Goal: Navigation & Orientation: Find specific page/section

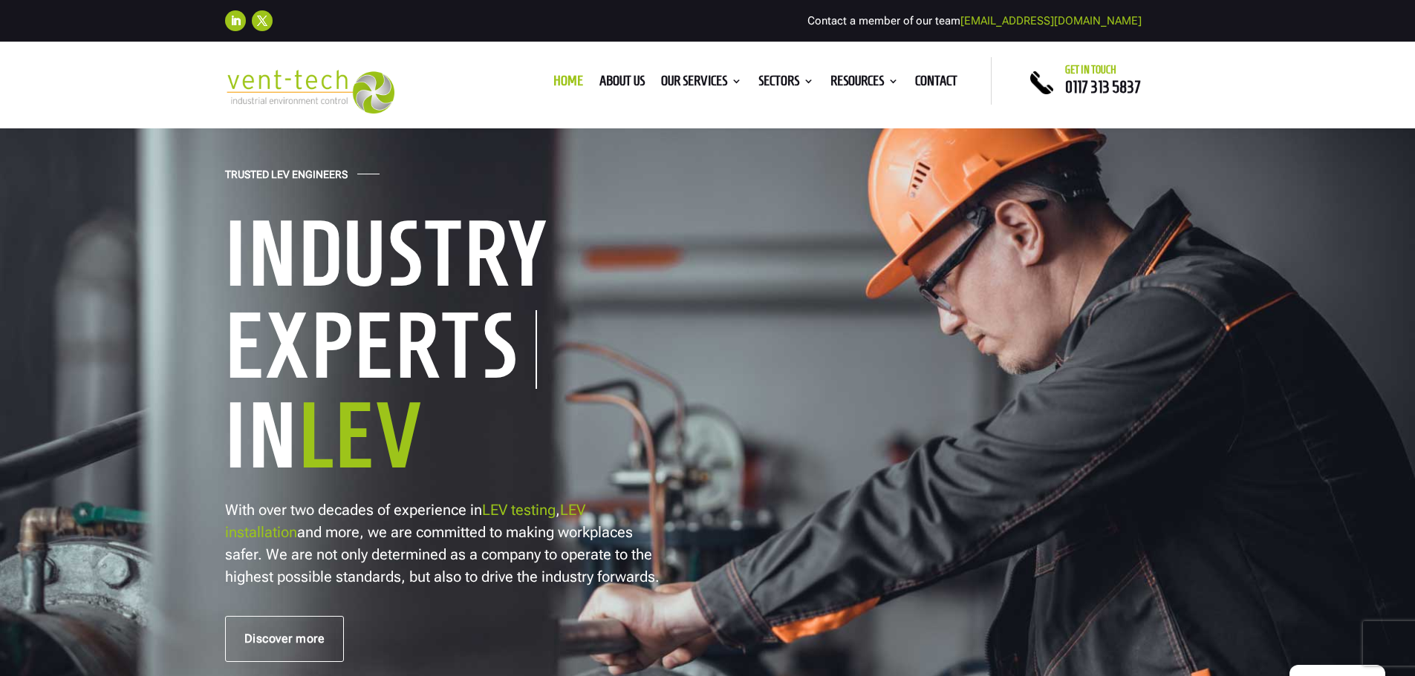
scroll to position [223, 0]
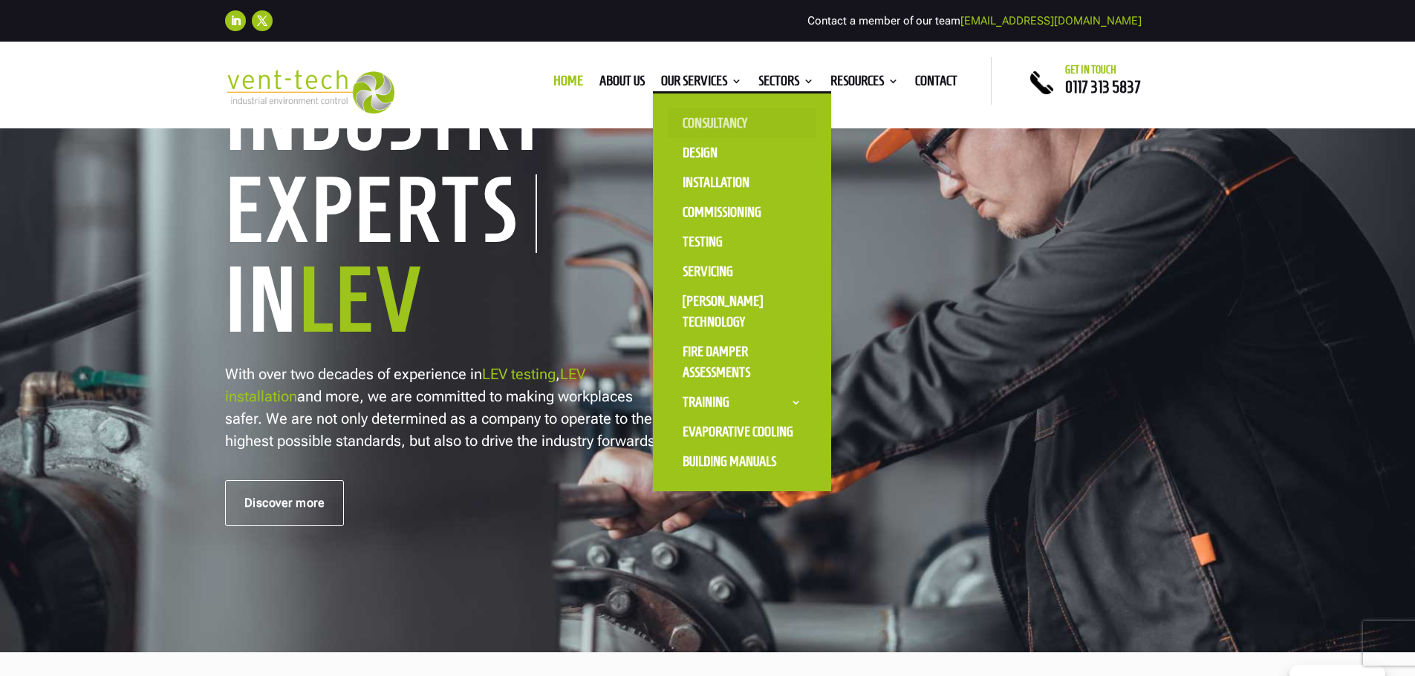
click at [718, 128] on link "Consultancy" at bounding box center [742, 123] width 149 height 30
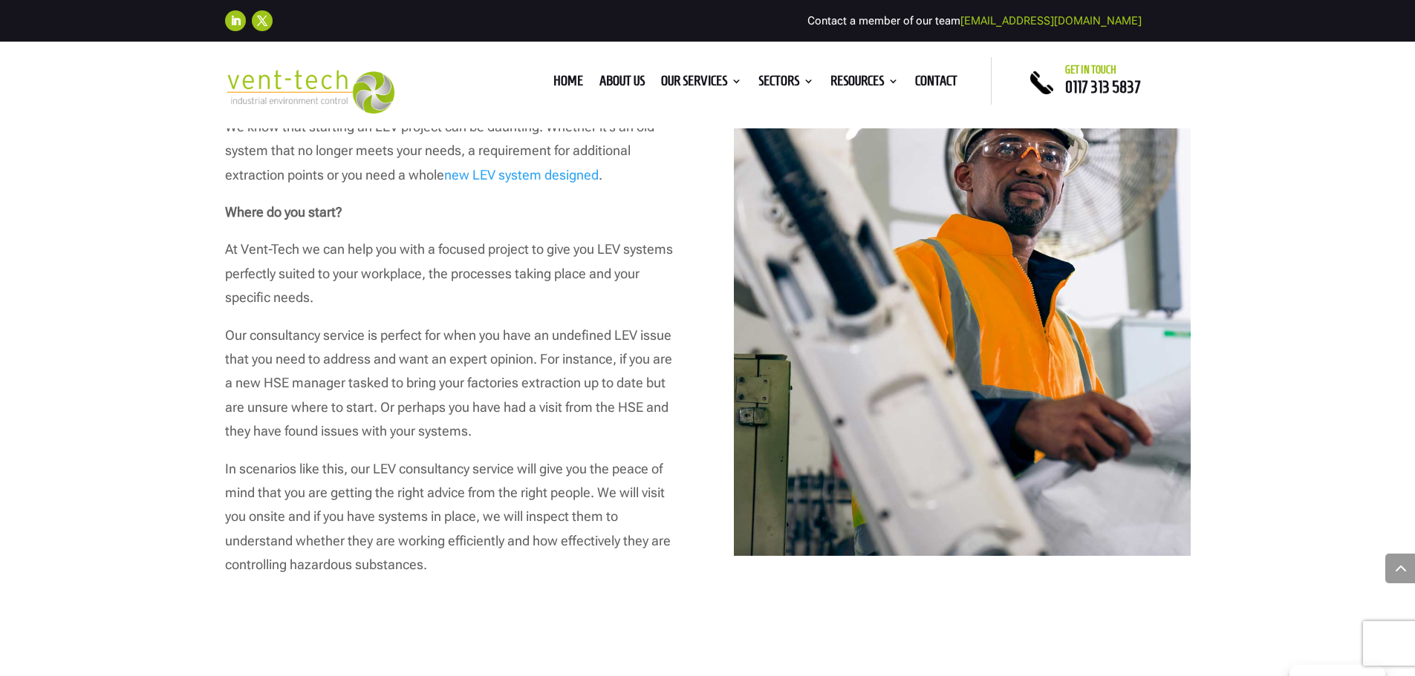
scroll to position [1040, 0]
